Goal: Communication & Community: Ask a question

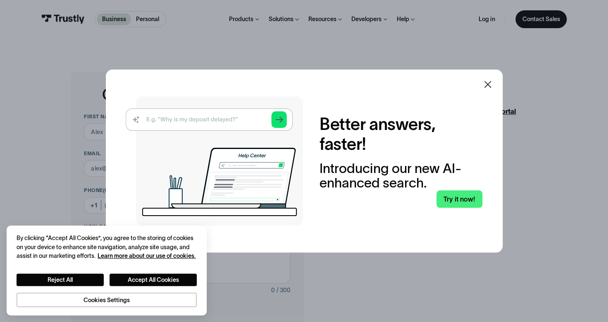
click at [488, 84] on icon at bounding box center [488, 84] width 10 height 10
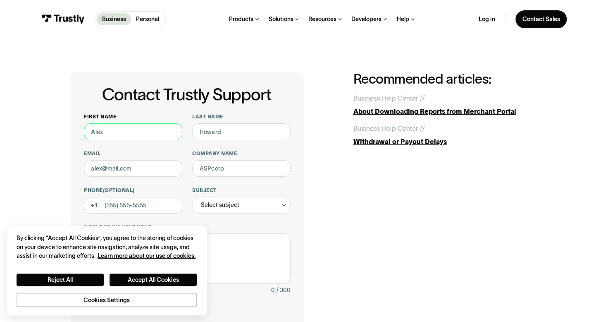
click at [142, 135] on input "First name" at bounding box center [133, 131] width 98 height 17
type input "[PERSON_NAME]"
click at [245, 136] on input "Last name" at bounding box center [241, 131] width 98 height 17
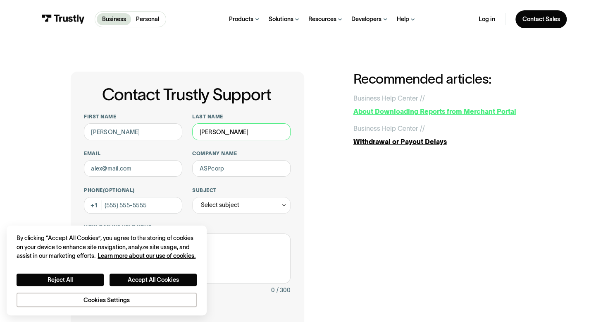
type input "[PERSON_NAME]"
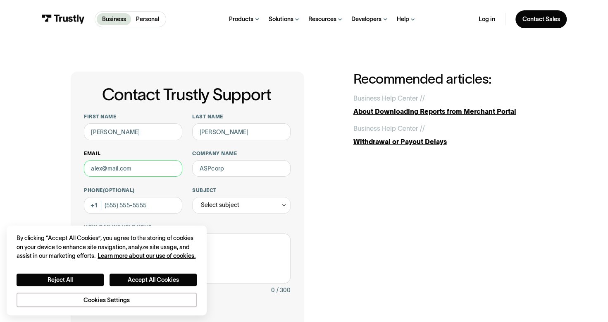
click at [124, 166] on input "Email" at bounding box center [133, 168] width 98 height 17
type input "Donna.Williams@staples.com"
click at [233, 174] on input "Company name" at bounding box center [241, 168] width 98 height 17
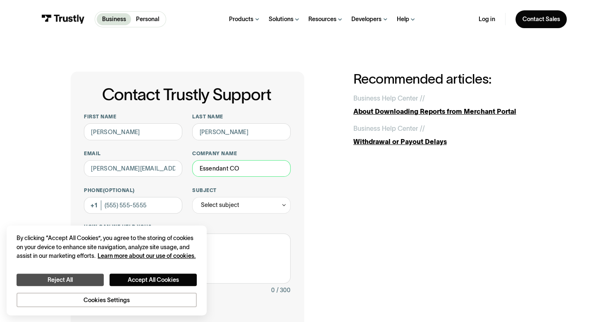
type input "Essendant CO"
click at [79, 280] on button "Reject All" at bounding box center [60, 279] width 87 height 12
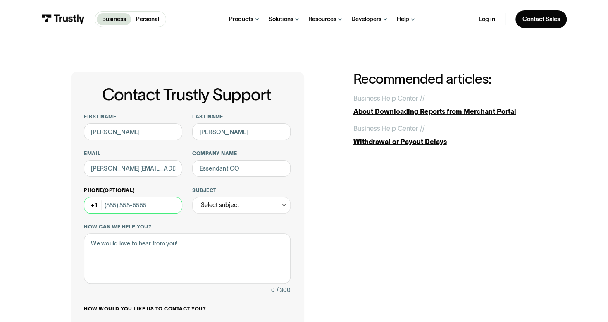
click at [160, 208] on input "Phone (Optional)" at bounding box center [133, 205] width 98 height 17
type input "[PHONE_NUMBER]"
click at [229, 208] on div "Select subject" at bounding box center [220, 205] width 38 height 10
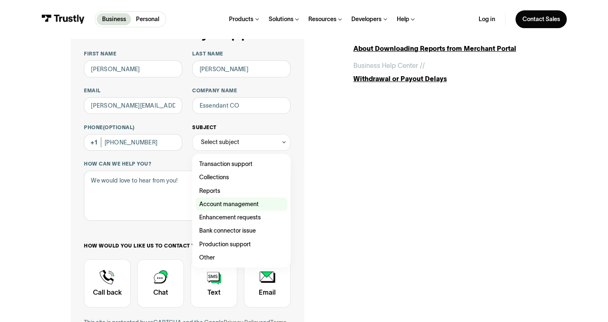
scroll to position [83, 0]
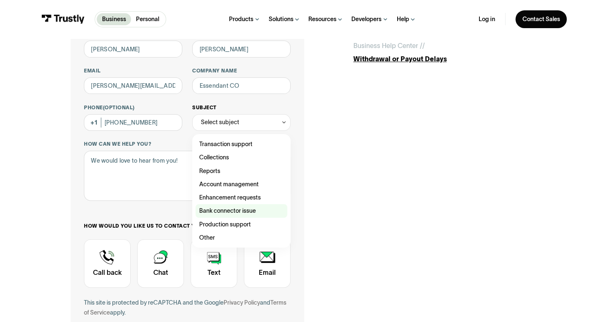
click at [236, 211] on div "Contact Trustly Support" at bounding box center [242, 210] width 92 height 13
type input "**********"
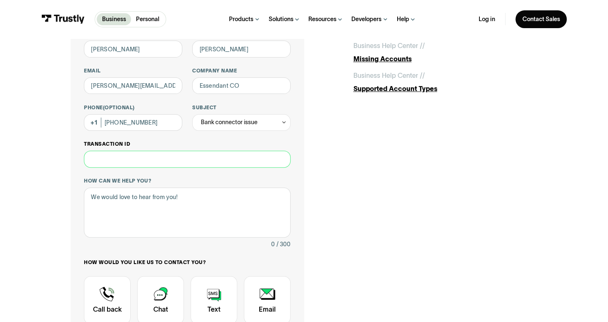
click at [154, 159] on input "Transaction ID" at bounding box center [187, 158] width 207 height 17
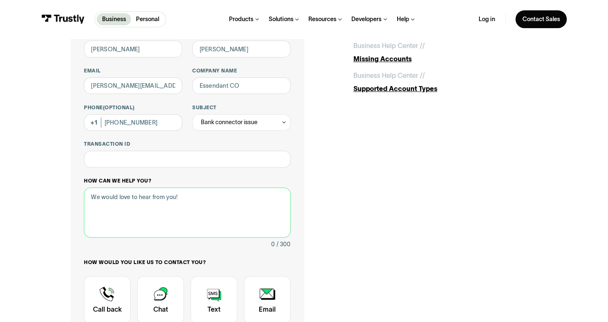
click at [142, 191] on textarea "How can we help you?" at bounding box center [187, 212] width 207 height 50
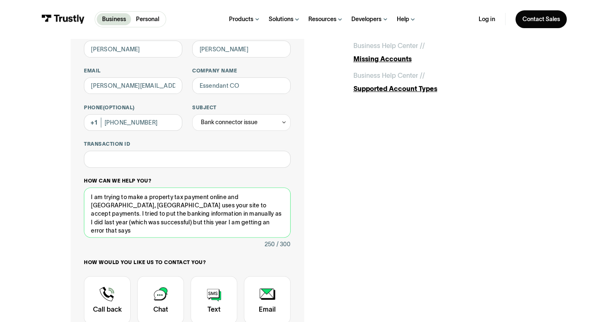
click at [98, 235] on textarea "I am trying to make a property tax payment online and Rutherford County, TN use…" at bounding box center [187, 212] width 207 height 50
click at [91, 234] on textarea "I am trying to make a property tax payment online and Rutherford County, TN use…" at bounding box center [187, 212] width 207 height 50
click at [258, 227] on textarea "I am trying to make a property tax payment online and Rutherford County, TN use…" at bounding box center [187, 212] width 207 height 50
paste textarea "Sorry, we were unable to accept that account as i"
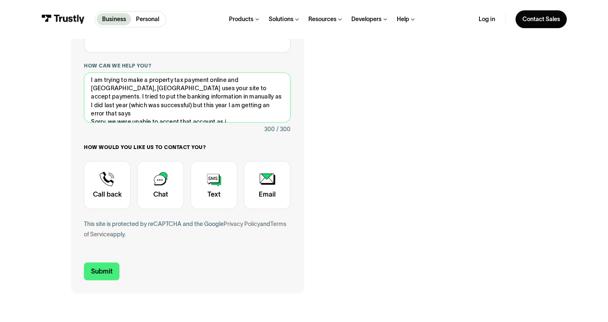
scroll to position [207, 0]
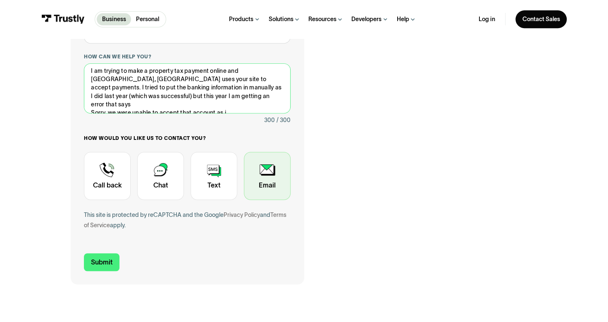
type textarea "I am trying to make a property tax payment online and Rutherford County, TN use…"
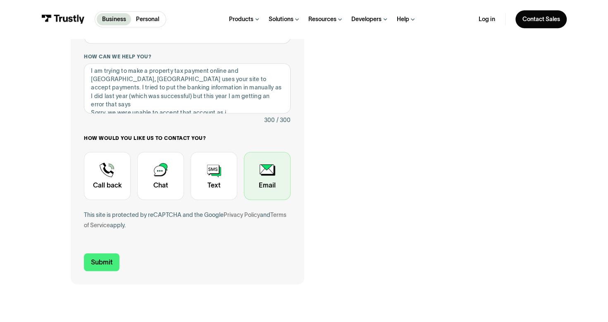
click at [264, 173] on div "Contact Trustly Support" at bounding box center [267, 176] width 47 height 48
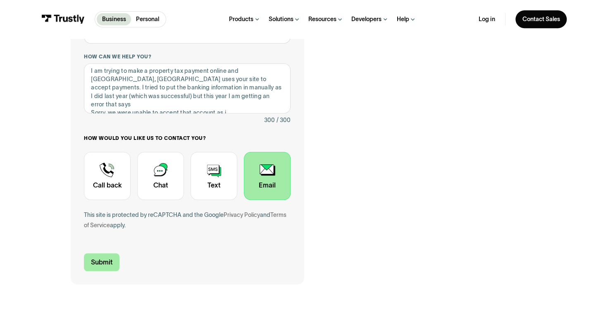
click at [109, 262] on input "Submit" at bounding box center [102, 261] width 36 height 17
type input "[PHONE_NUMBER]"
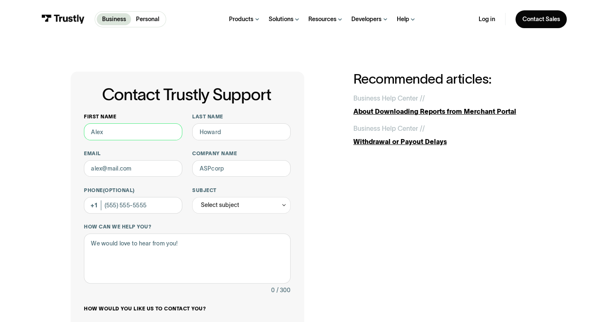
click at [107, 130] on input "First name" at bounding box center [133, 131] width 98 height 17
type input "[PERSON_NAME]"
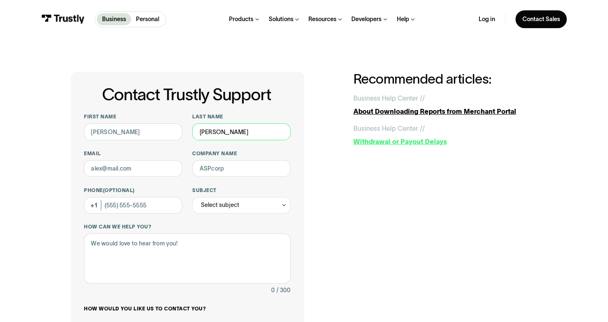
type input "[PERSON_NAME]"
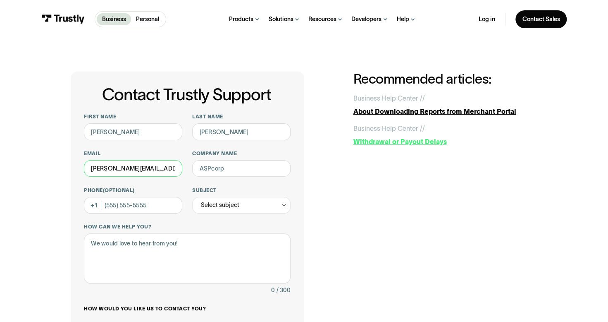
type input "[PERSON_NAME][EMAIL_ADDRESS][PERSON_NAME][PERSON_NAME][DOMAIN_NAME]"
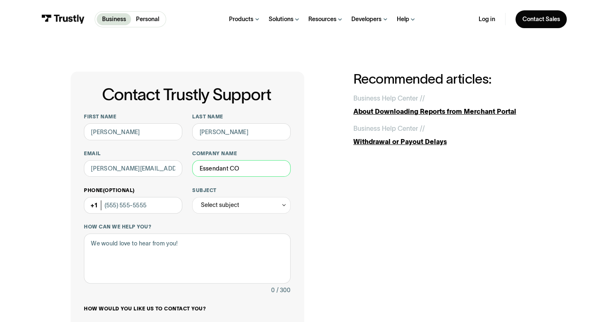
type input "Essendant CO"
drag, startPoint x: 157, startPoint y: 207, endPoint x: 222, endPoint y: 196, distance: 66.6
click at [157, 207] on input "Phone (Optional)" at bounding box center [133, 205] width 98 height 17
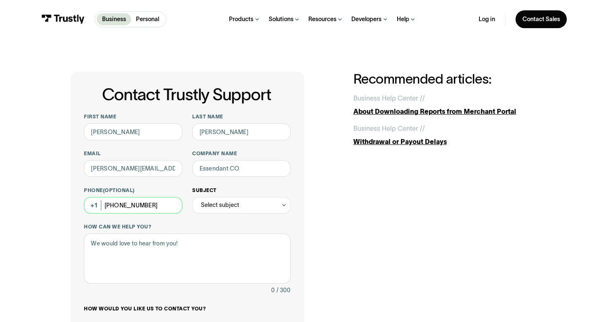
type input "[PHONE_NUMBER]"
click at [243, 203] on div "Select subject" at bounding box center [241, 205] width 98 height 17
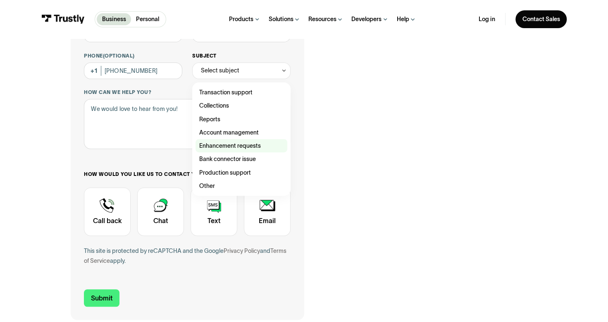
scroll to position [207, 0]
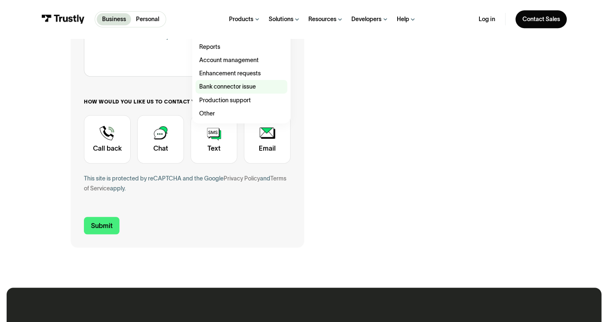
click at [219, 87] on div "Contact Trustly Support" at bounding box center [242, 86] width 92 height 13
type input "**********"
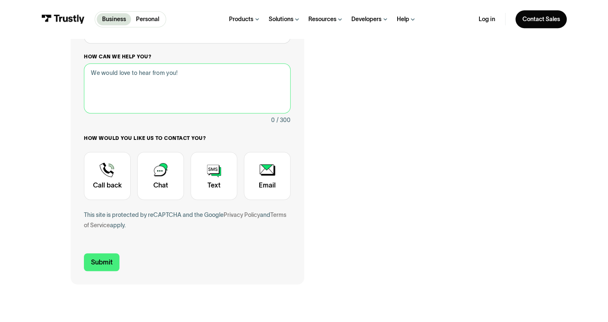
click at [132, 75] on textarea "How can we help you?" at bounding box center [187, 88] width 207 height 50
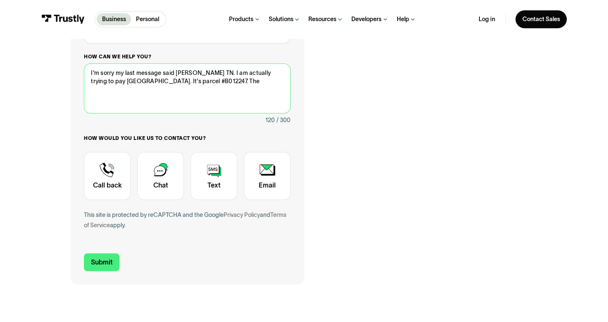
click at [229, 85] on textarea "I'm sorry my last message said [PERSON_NAME] TN. I am actually trying to pay [G…" at bounding box center [187, 88] width 207 height 50
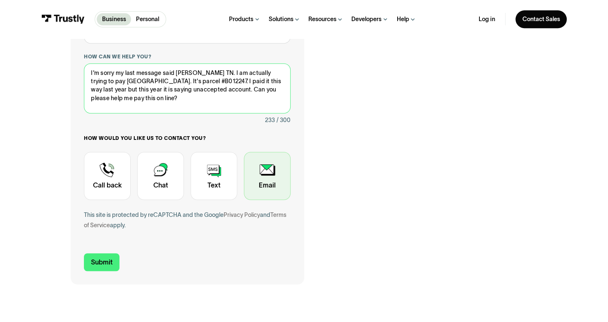
type textarea "I'm sorry my last message said [PERSON_NAME] TN. I am actually trying to pay [G…"
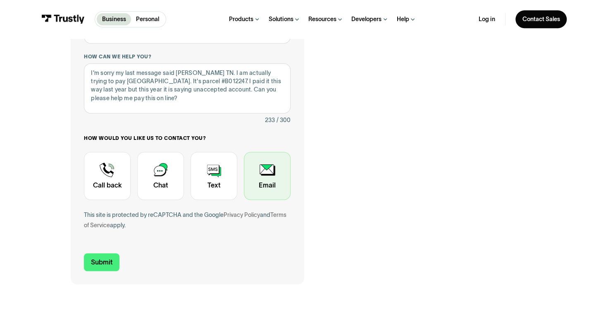
click at [268, 173] on div "Contact Trustly Support" at bounding box center [267, 176] width 47 height 48
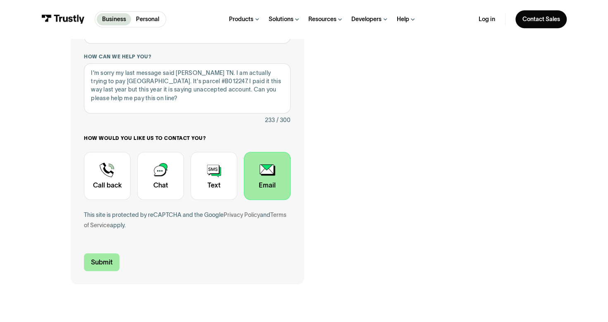
click at [104, 260] on input "Submit" at bounding box center [102, 261] width 36 height 17
type input "[PHONE_NUMBER]"
